Goal: Information Seeking & Learning: Learn about a topic

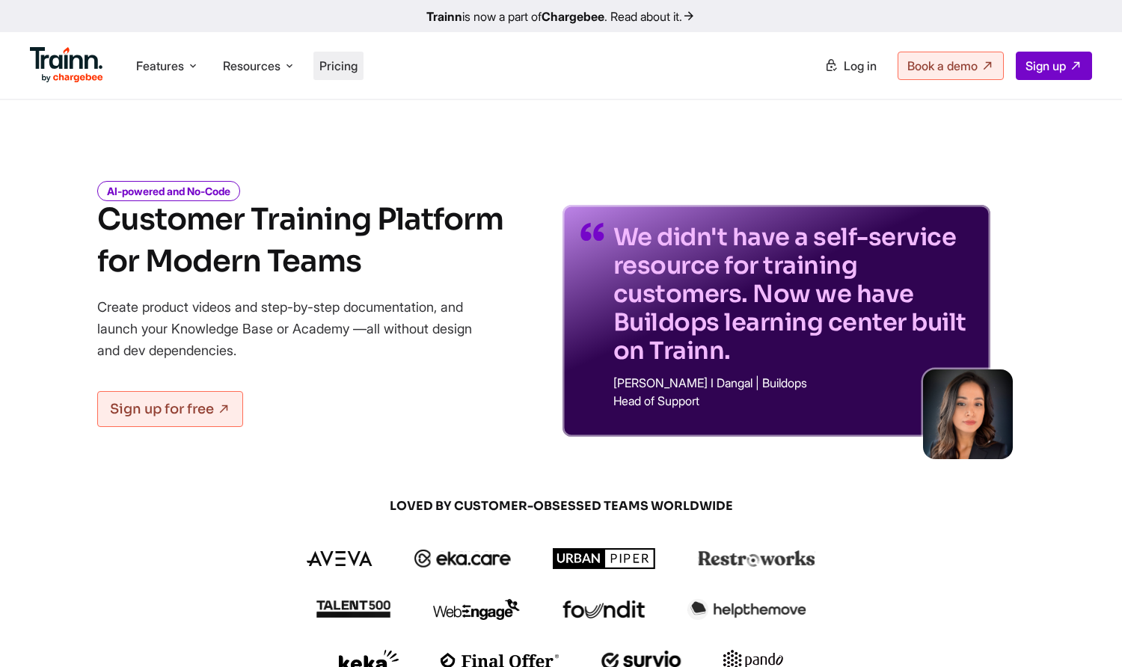
click at [344, 73] on span "Pricing" at bounding box center [338, 65] width 38 height 15
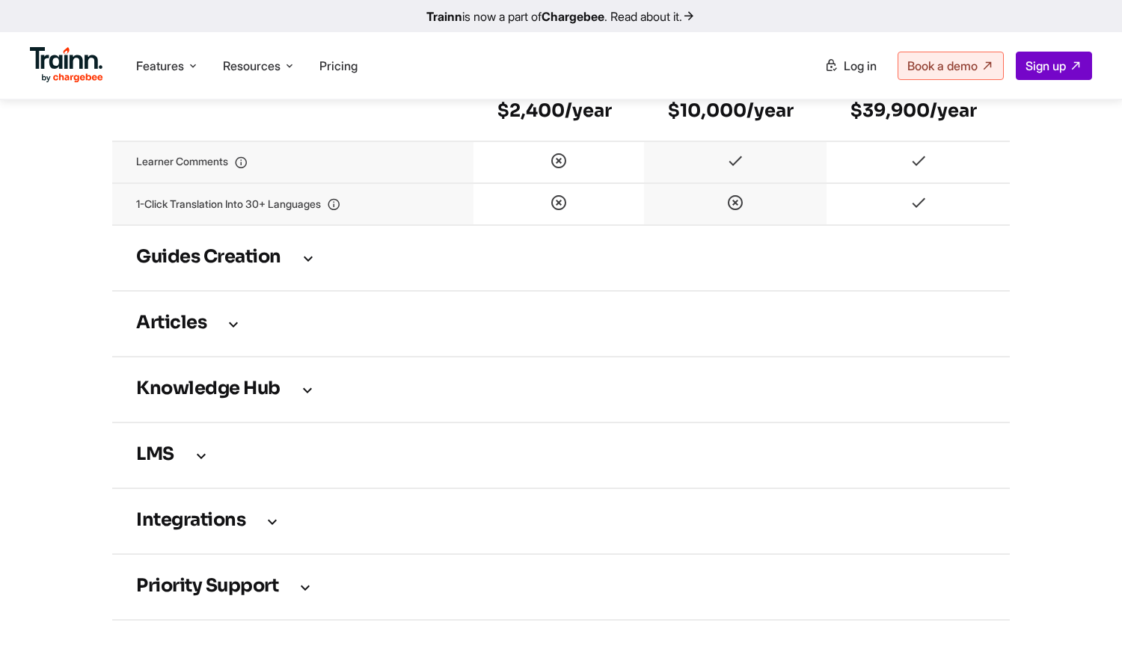
scroll to position [2094, 0]
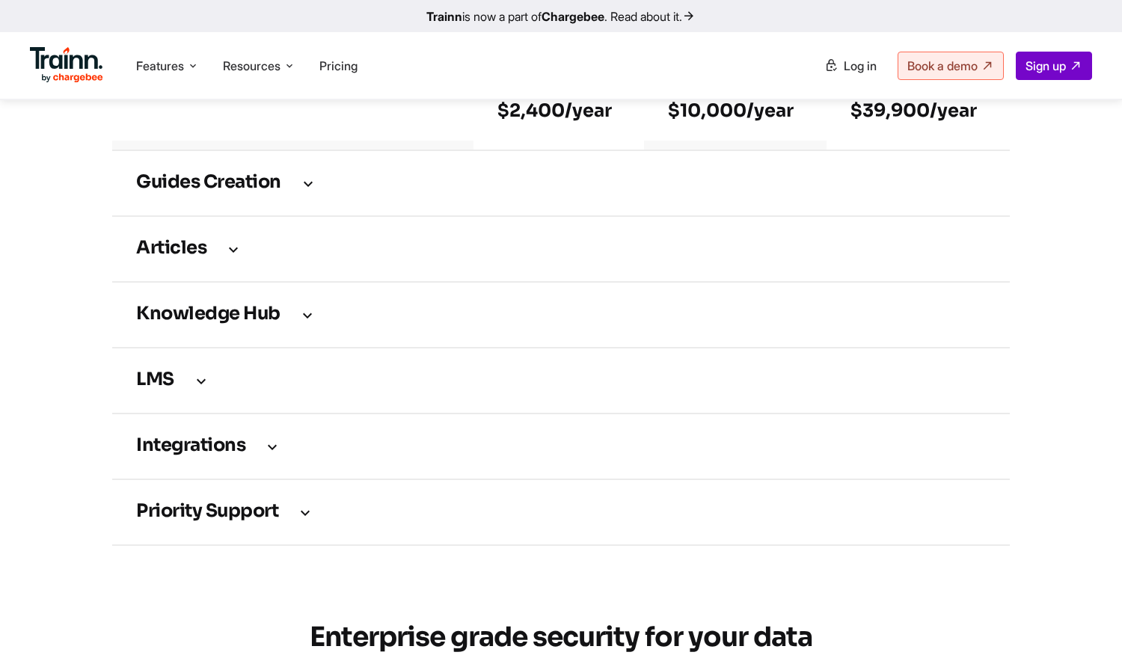
click at [292, 191] on h3 "Guides creation" at bounding box center [560, 183] width 849 height 16
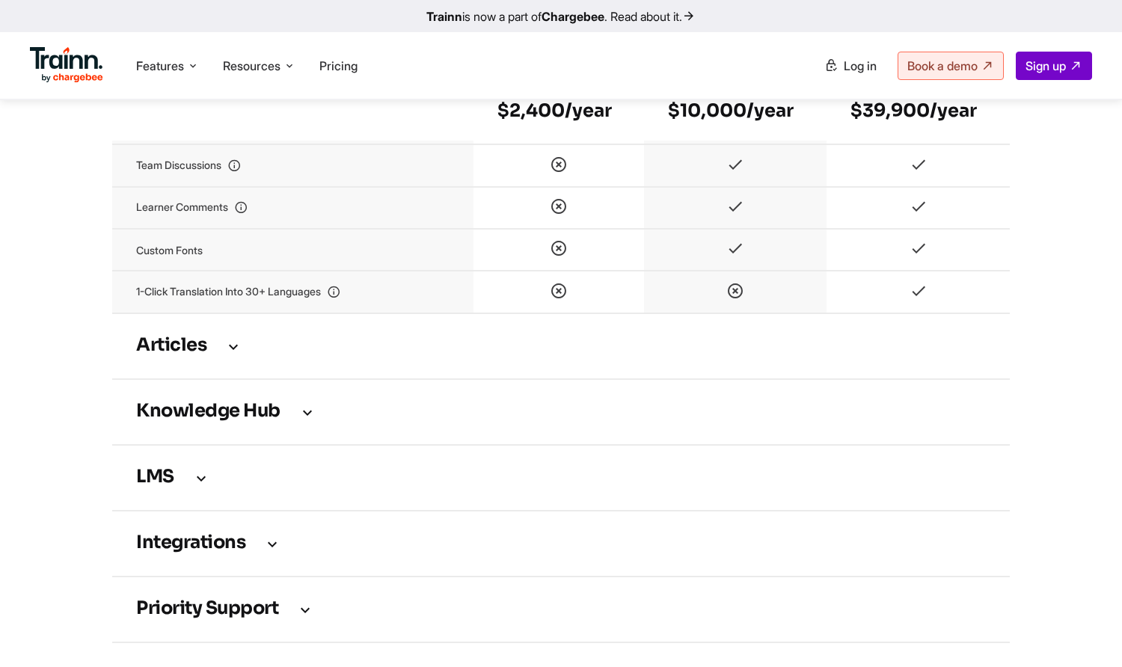
scroll to position [2767, 0]
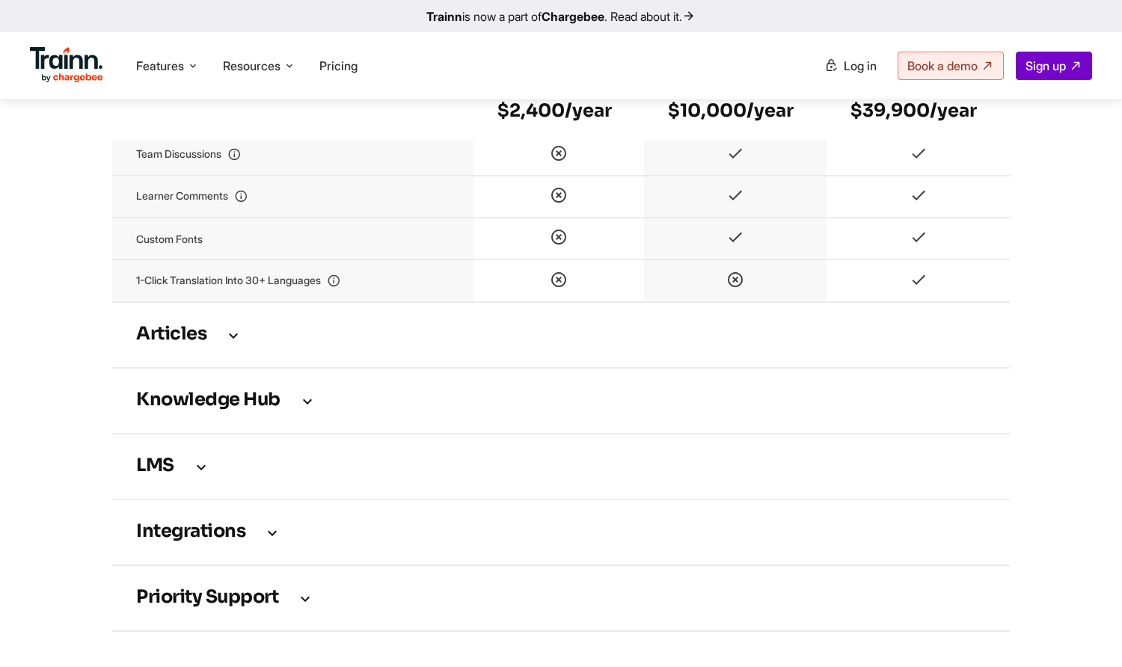
click at [230, 343] on icon at bounding box center [233, 335] width 18 height 16
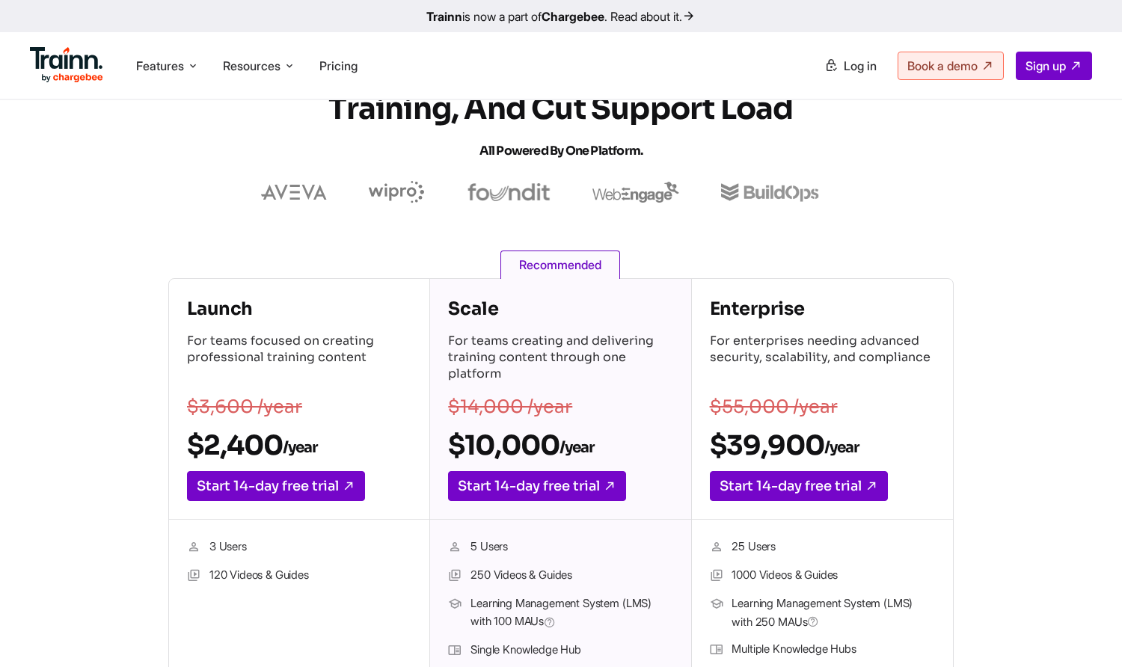
scroll to position [0, 0]
